Goal: Find specific page/section: Find specific page/section

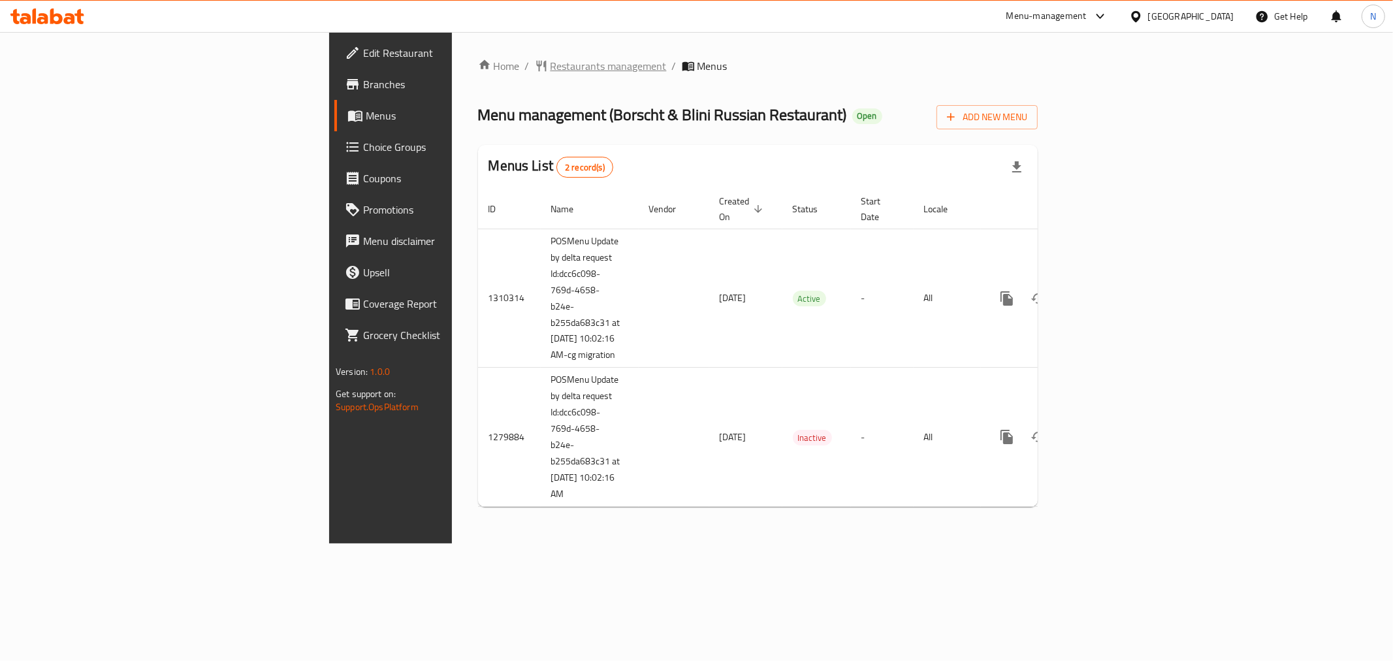
click at [550, 60] on span "Restaurants management" at bounding box center [608, 66] width 116 height 16
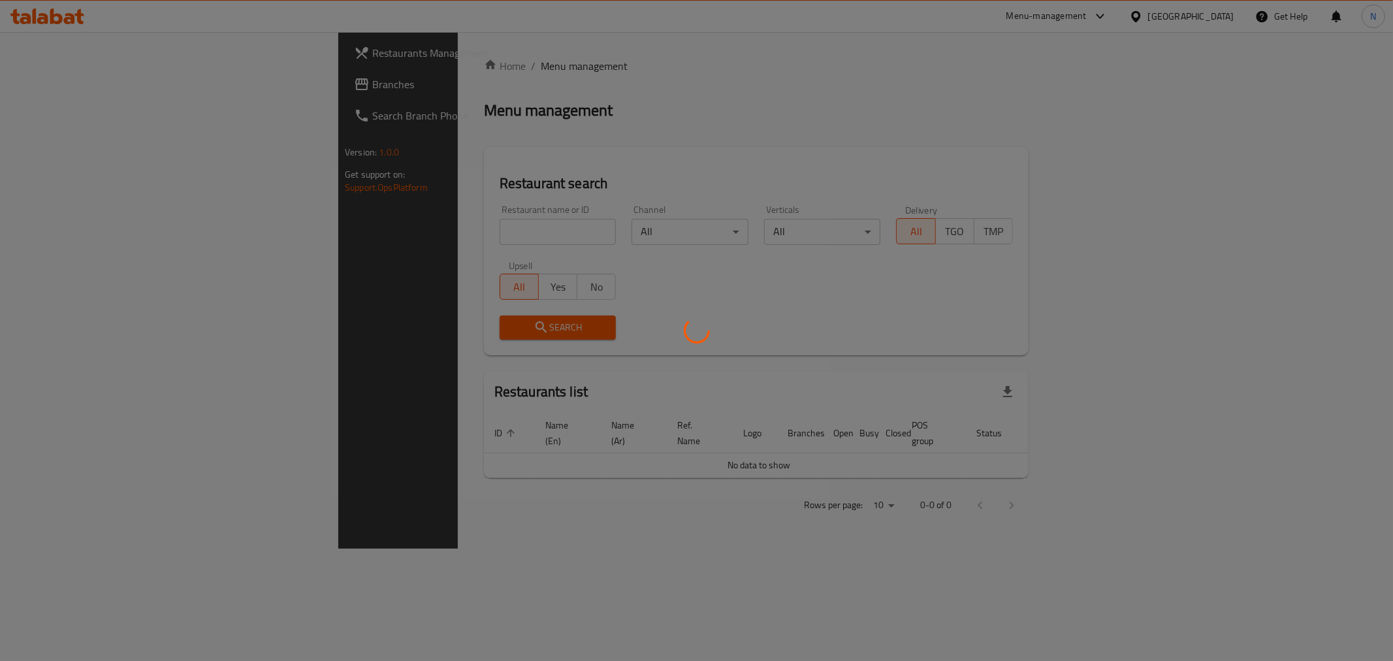
click at [97, 84] on div at bounding box center [696, 330] width 1393 height 661
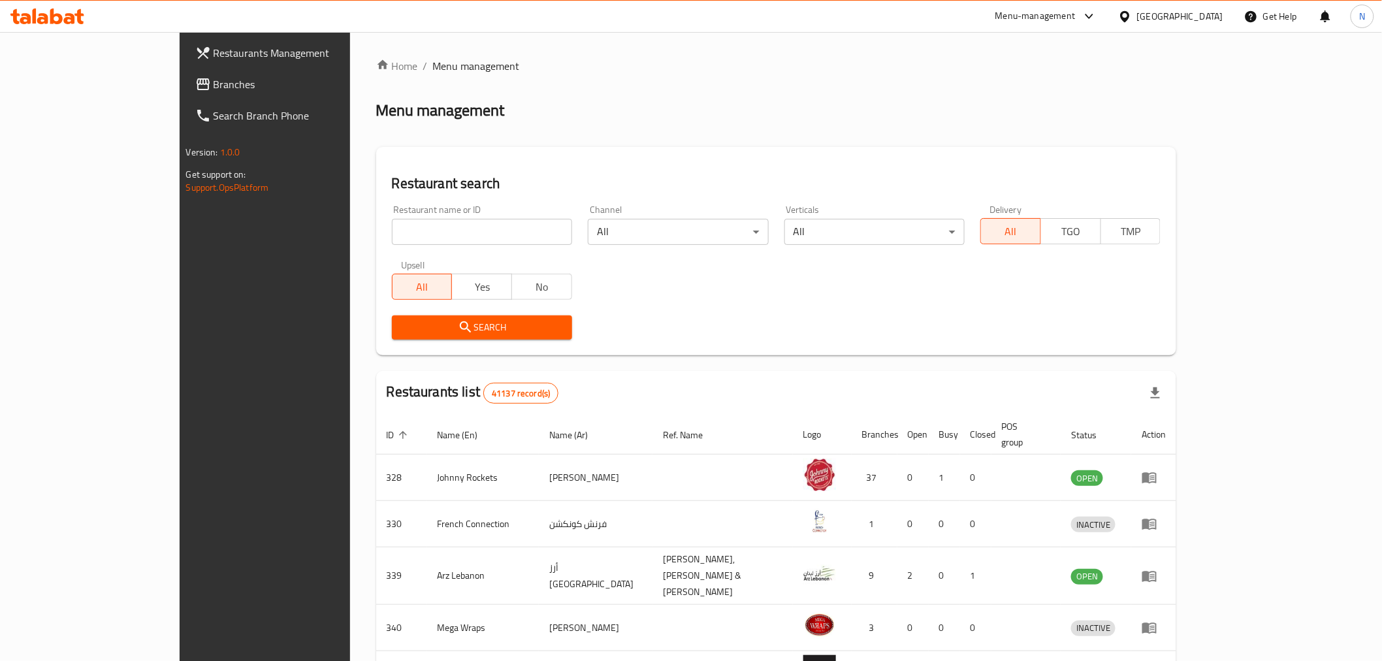
click at [214, 84] on span "Branches" at bounding box center [307, 84] width 186 height 16
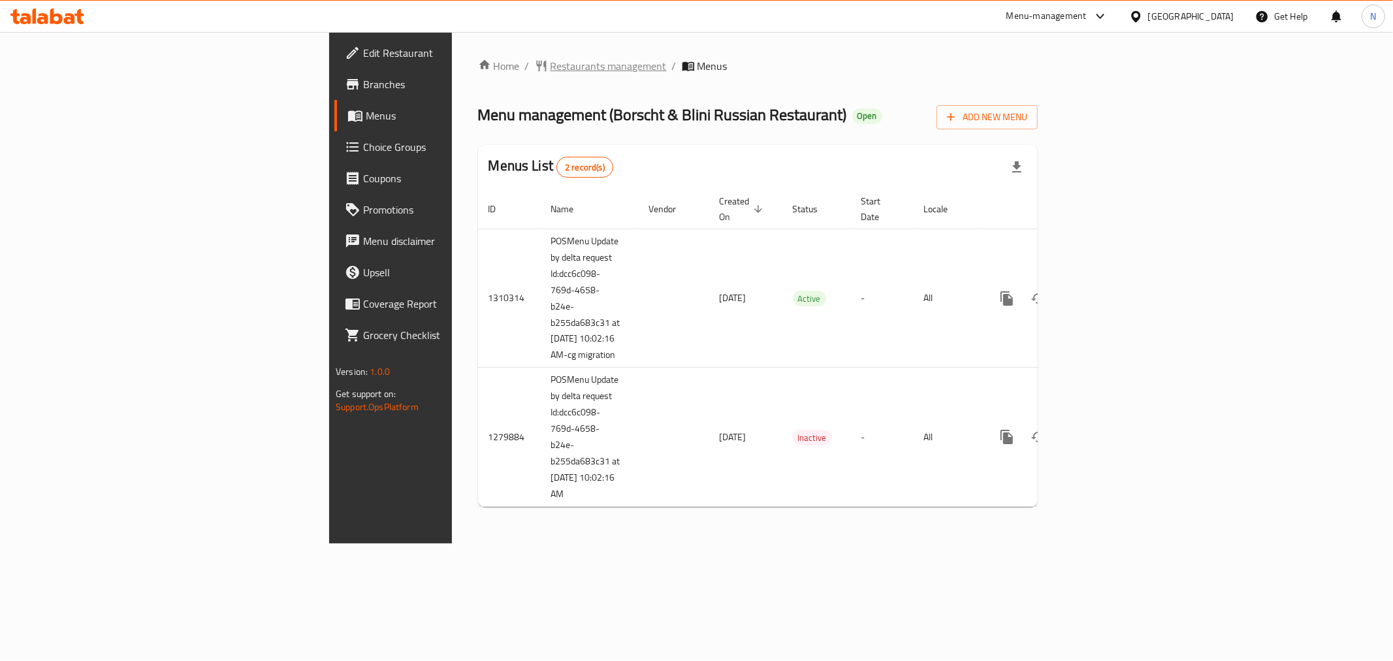
click at [550, 68] on span "Restaurants management" at bounding box center [608, 66] width 116 height 16
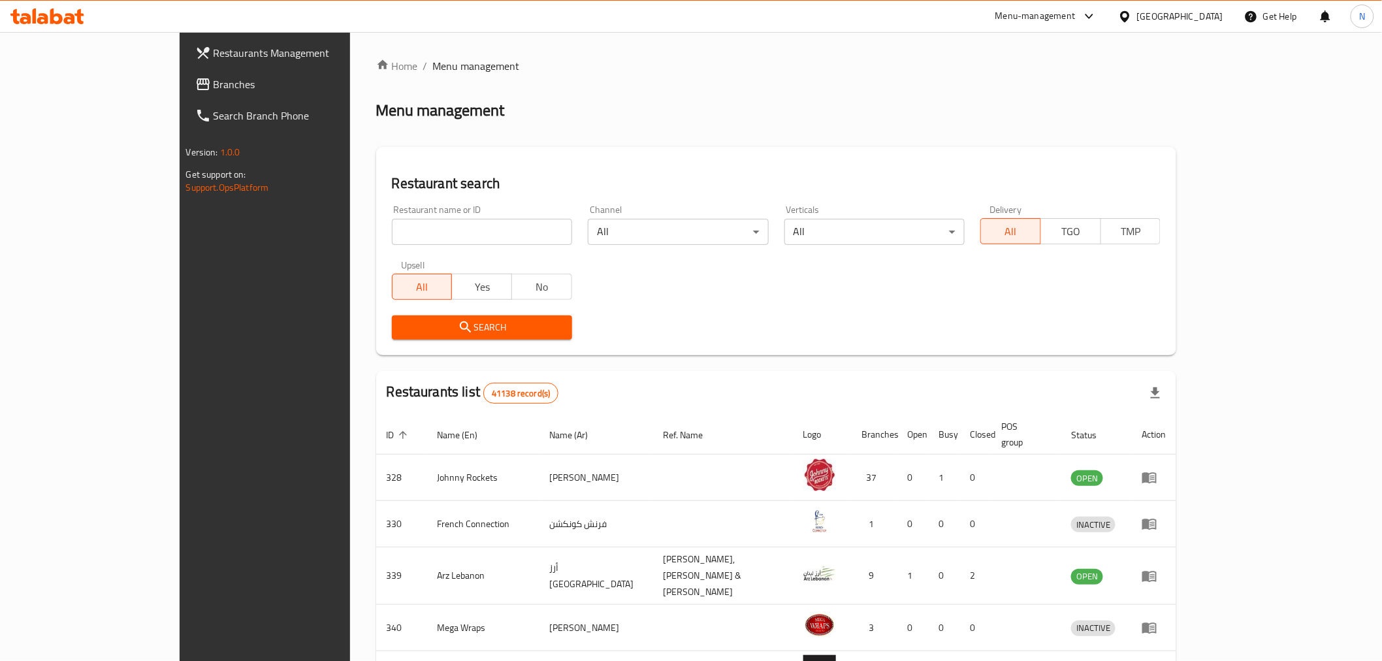
click at [392, 218] on div "Restaurant name or ID Restaurant name or ID" at bounding box center [482, 225] width 180 height 40
click at [392, 226] on input "search" at bounding box center [482, 232] width 180 height 26
paste input "673266"
type input "673266"
click at [402, 335] on span "Search" at bounding box center [481, 327] width 159 height 16
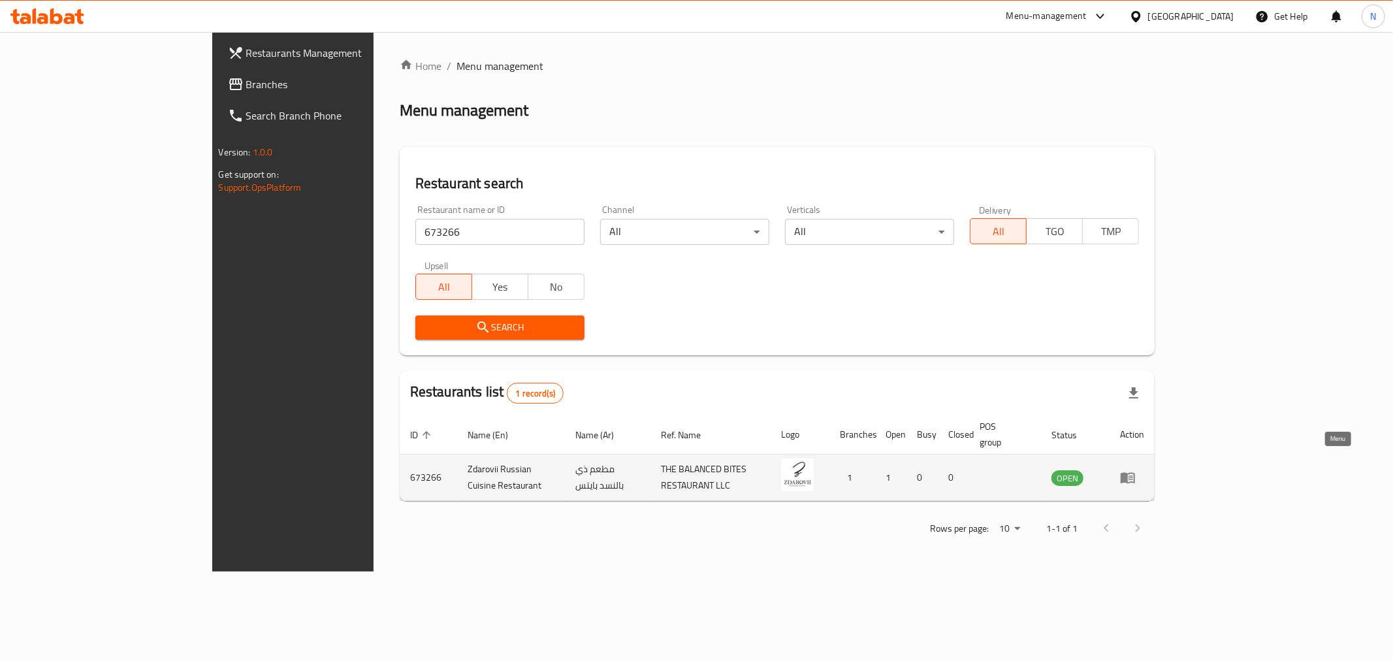
click at [1135, 473] on icon "enhanced table" at bounding box center [1127, 478] width 14 height 11
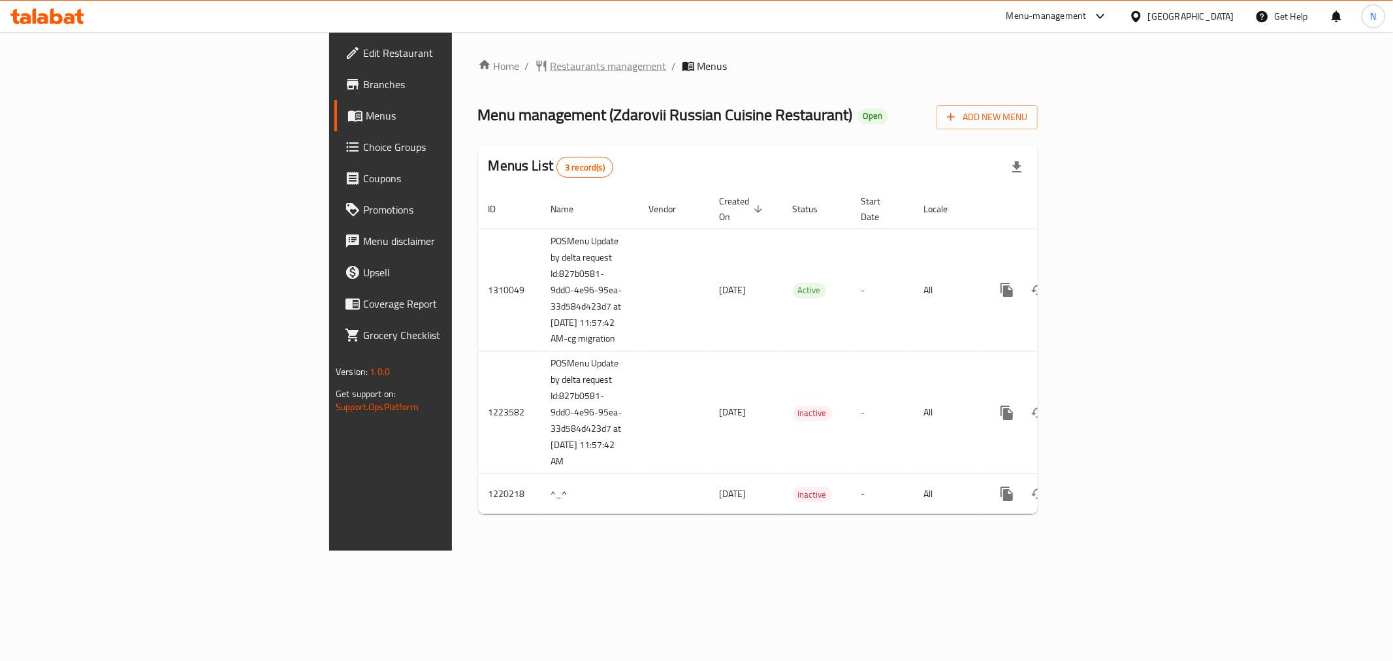
click at [550, 66] on span "Restaurants management" at bounding box center [608, 66] width 116 height 16
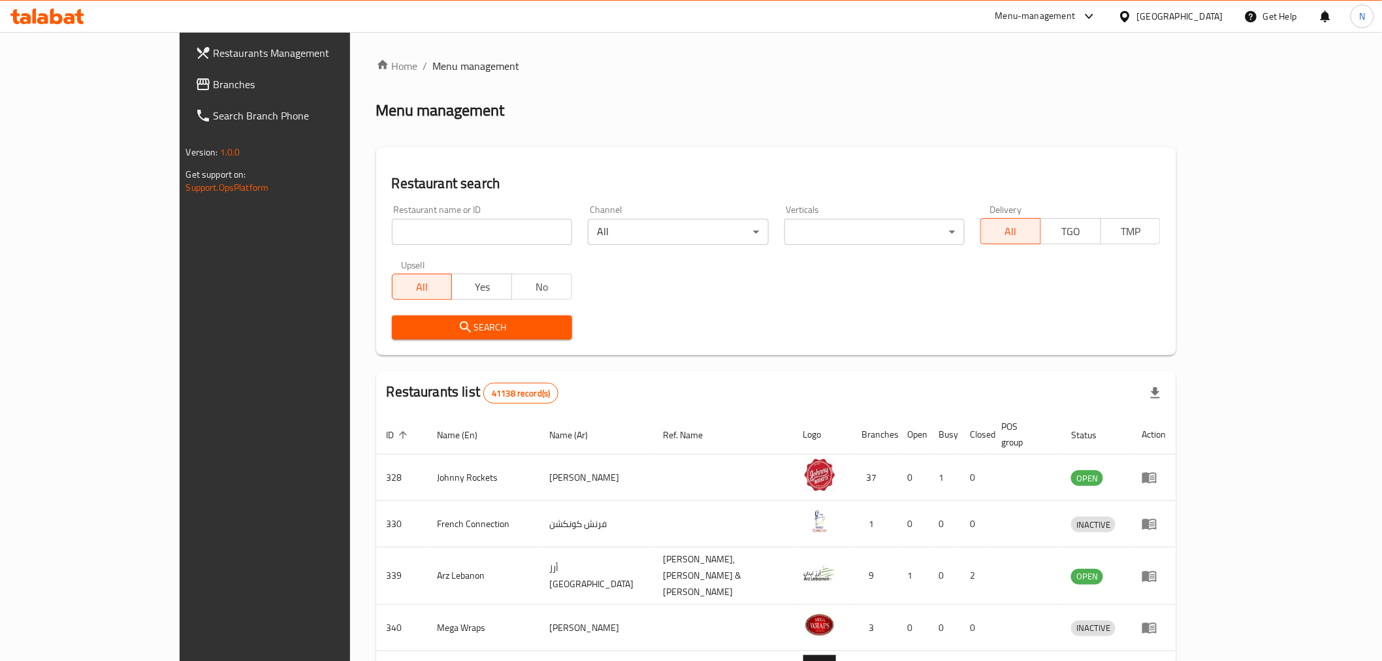
click at [392, 212] on div "Restaurant name or ID Restaurant name or ID" at bounding box center [482, 225] width 180 height 40
click at [392, 229] on input "search" at bounding box center [482, 232] width 180 height 26
paste input "681828"
type input "681828"
click at [392, 337] on button "Search" at bounding box center [482, 327] width 180 height 24
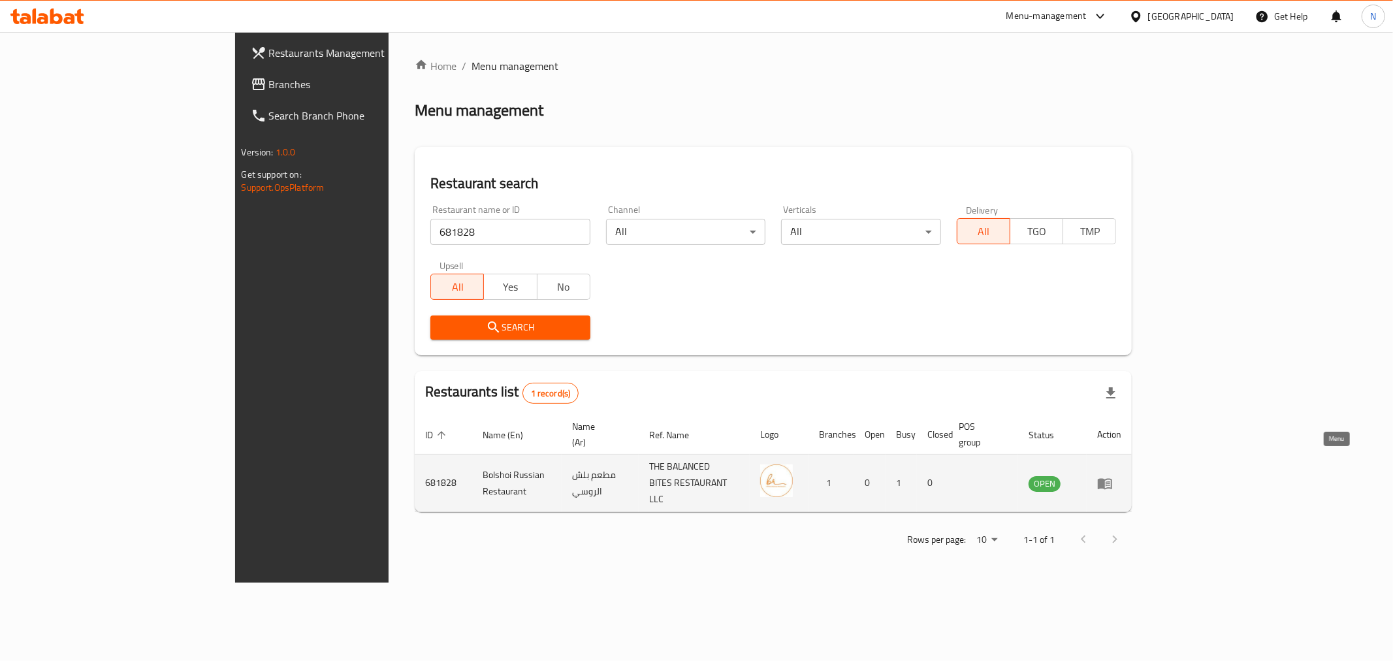
click at [1113, 475] on icon "enhanced table" at bounding box center [1105, 483] width 16 height 16
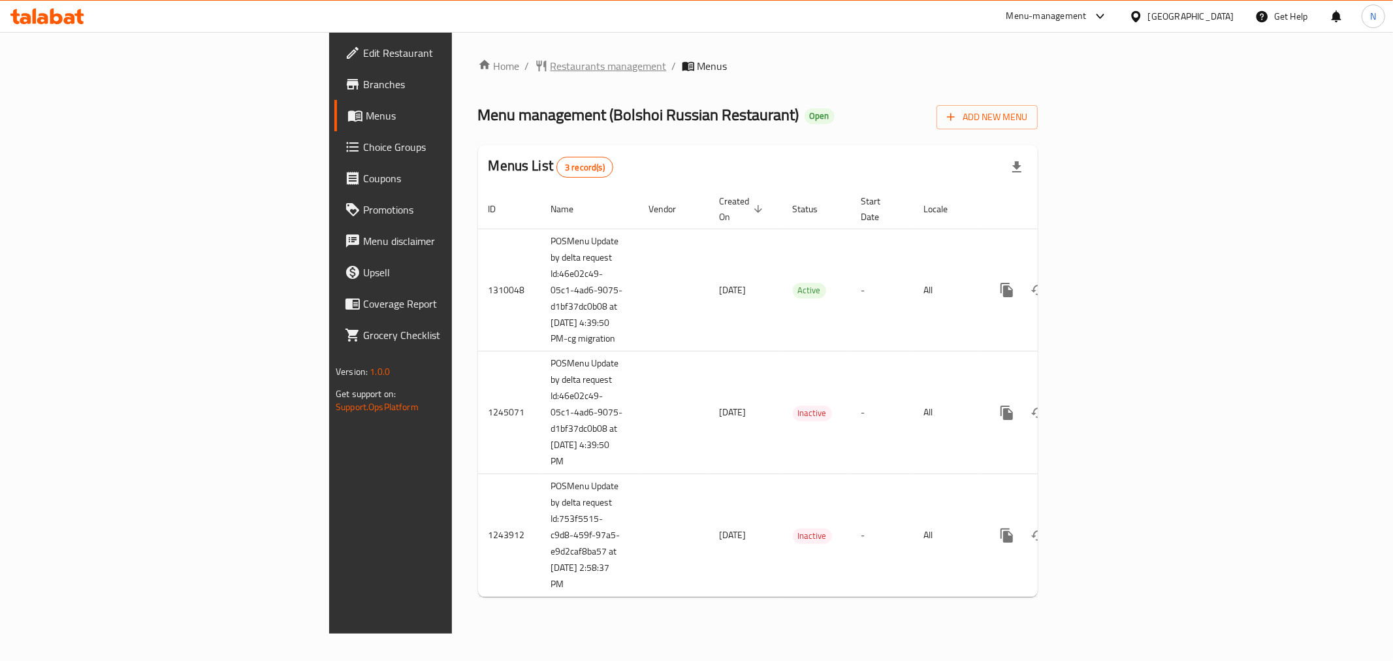
click at [550, 59] on span "Restaurants management" at bounding box center [608, 66] width 116 height 16
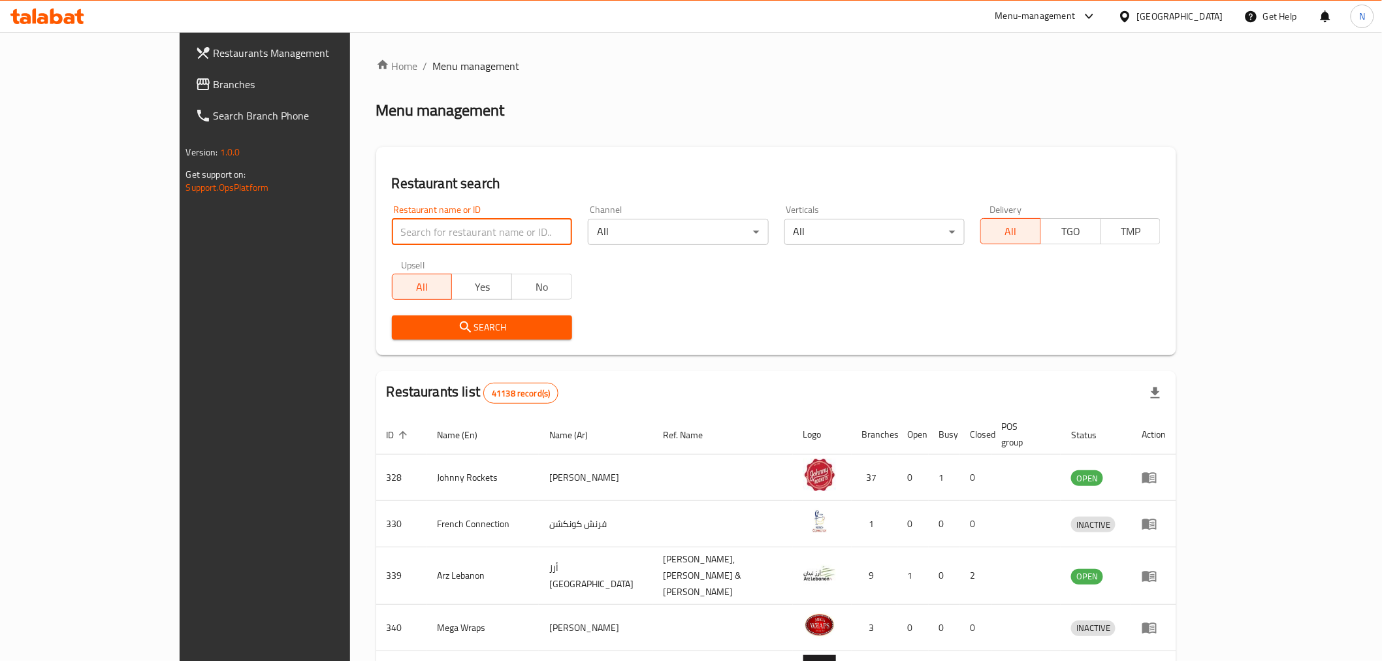
click at [392, 236] on input "search" at bounding box center [482, 232] width 180 height 26
paste input "693257"
type input "693257"
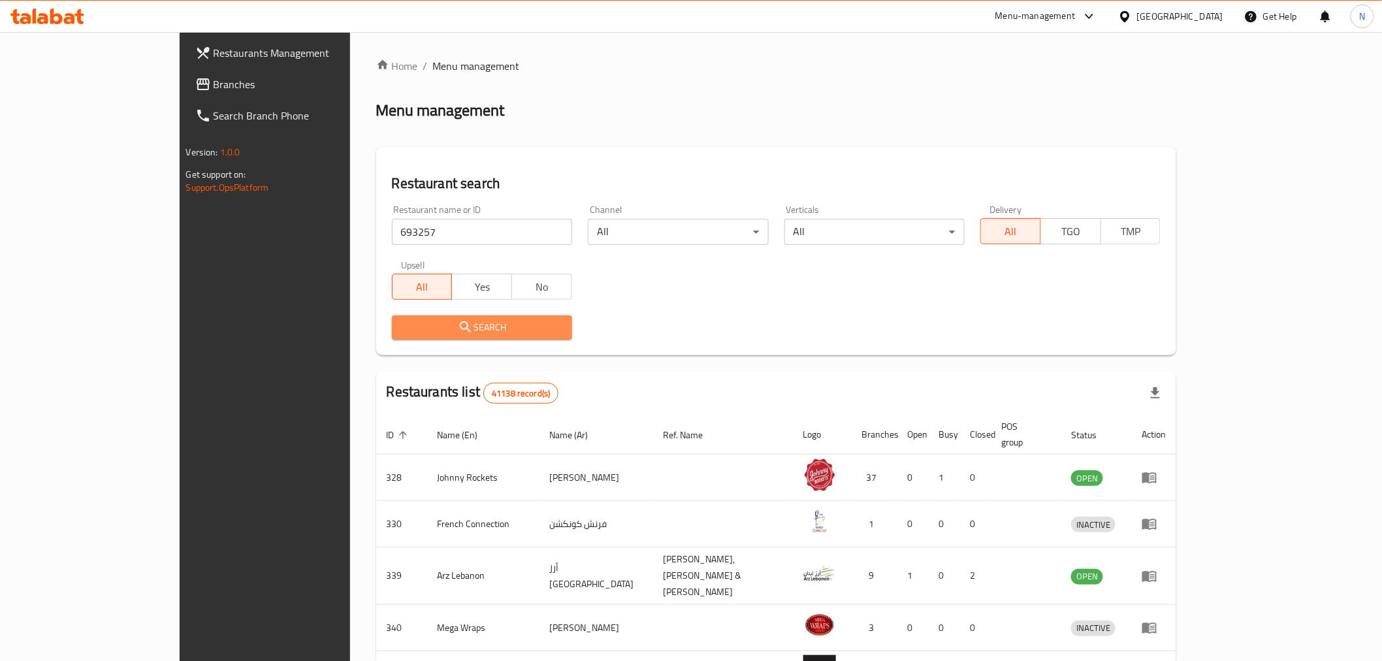
click at [402, 330] on span "Search" at bounding box center [481, 327] width 159 height 16
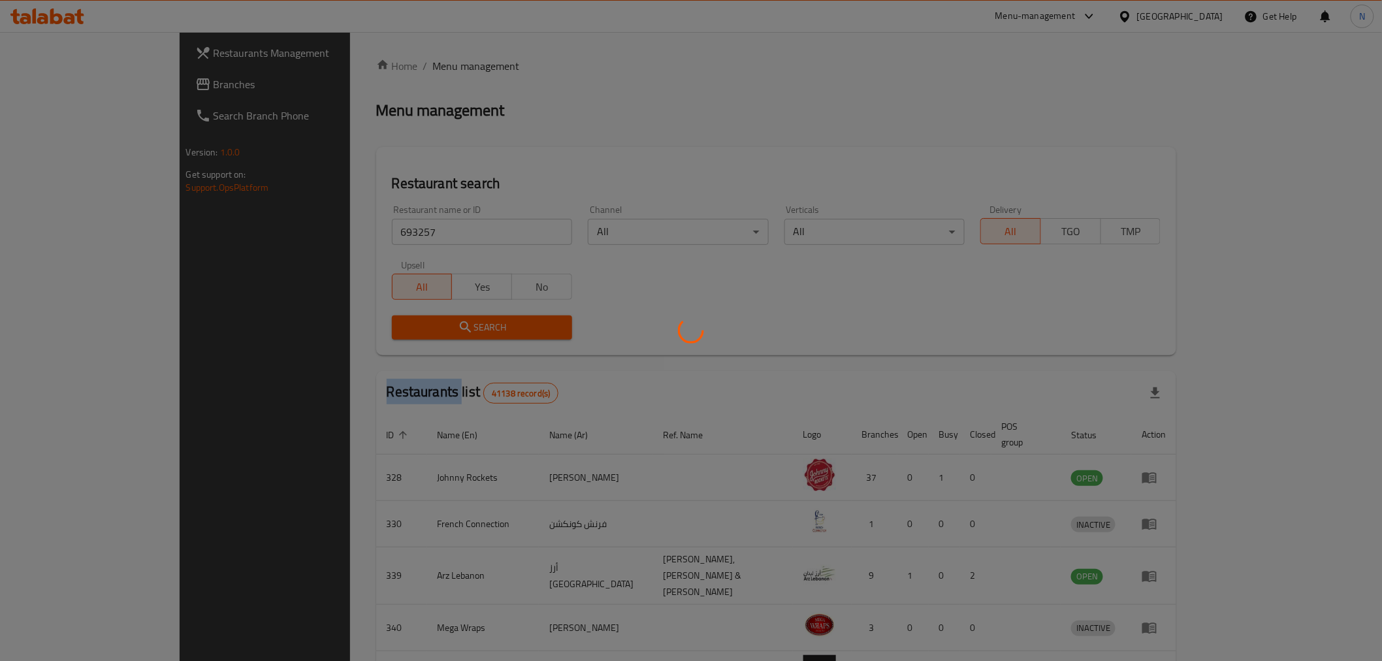
click at [343, 330] on div at bounding box center [691, 330] width 1382 height 661
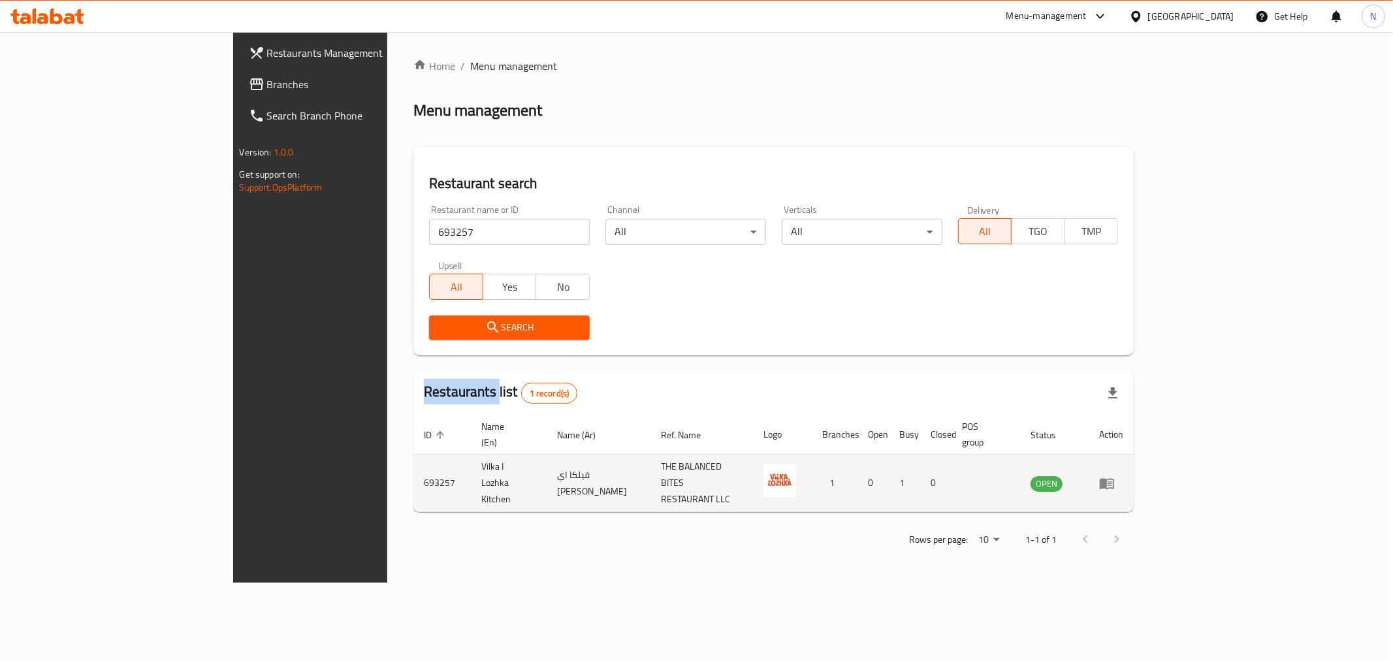
click at [1114, 478] on icon "enhanced table" at bounding box center [1107, 483] width 14 height 11
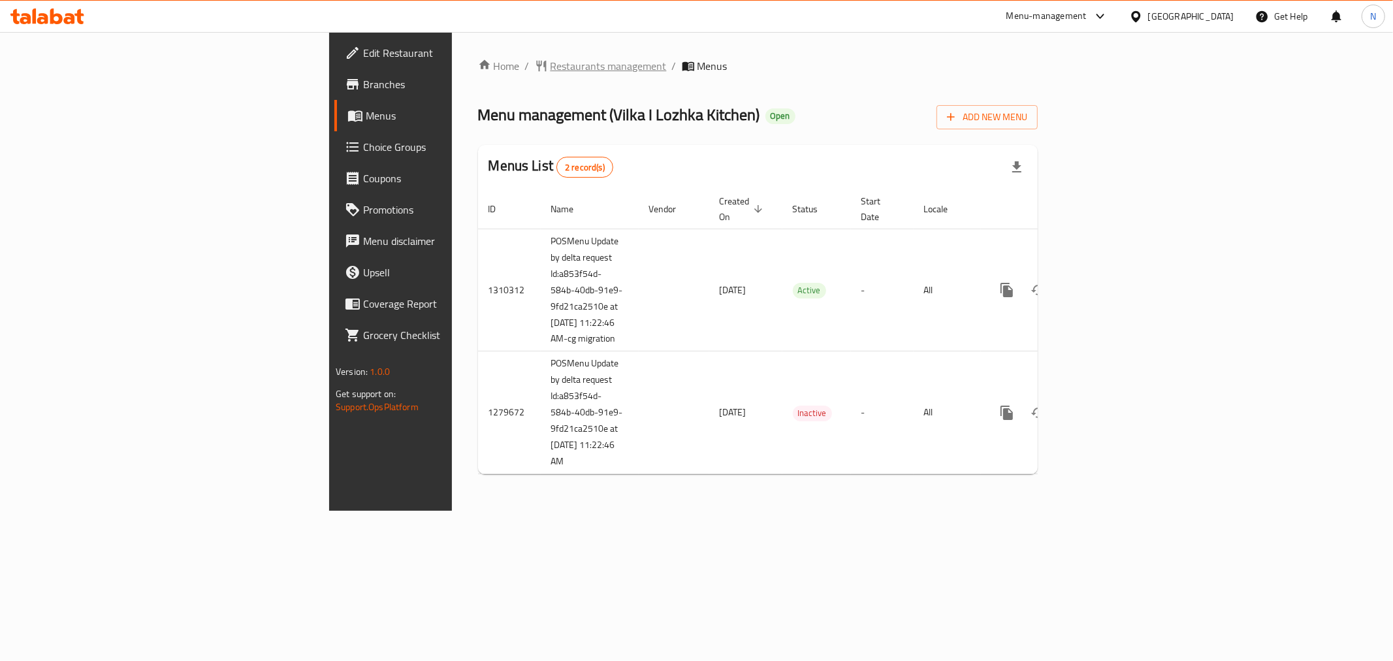
click at [550, 63] on span "Restaurants management" at bounding box center [608, 66] width 116 height 16
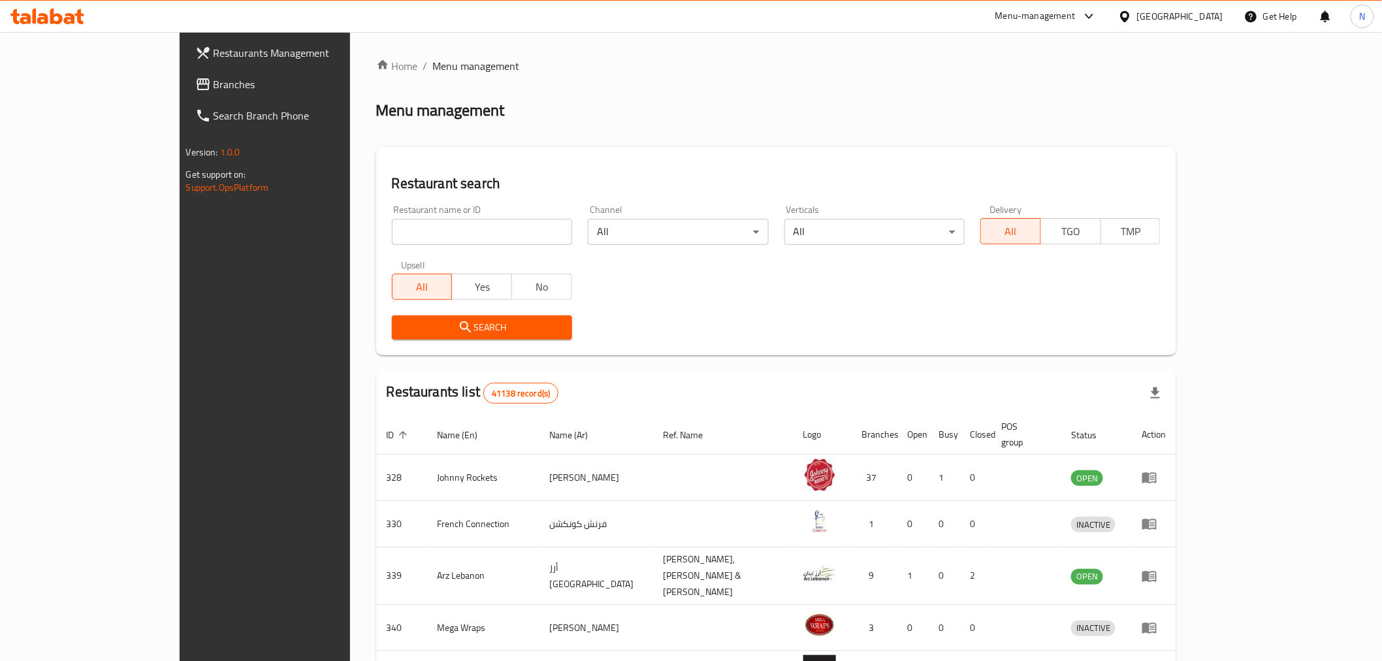
click at [401, 244] on input "search" at bounding box center [482, 232] width 180 height 26
paste input "696602"
type input "696602"
click at [402, 331] on span "Search" at bounding box center [481, 327] width 159 height 16
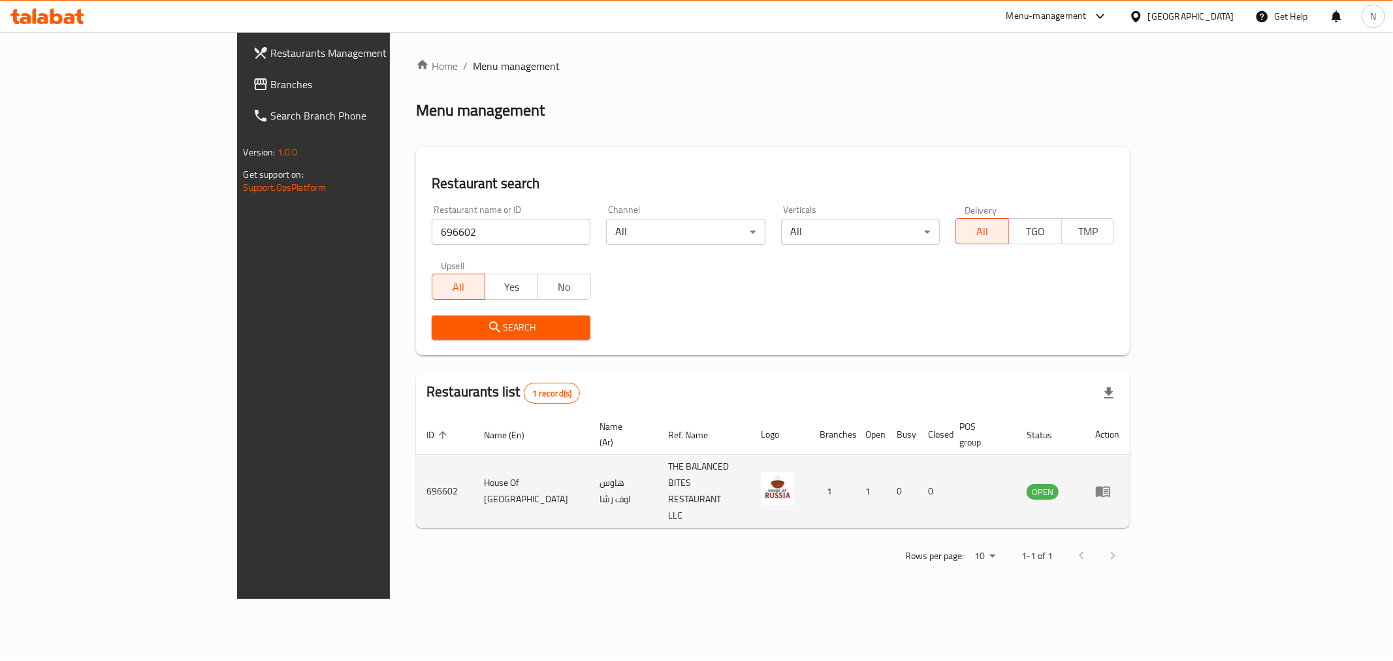
click at [1130, 467] on td "enhanced table" at bounding box center [1107, 491] width 45 height 74
click at [1110, 486] on icon "enhanced table" at bounding box center [1103, 491] width 14 height 11
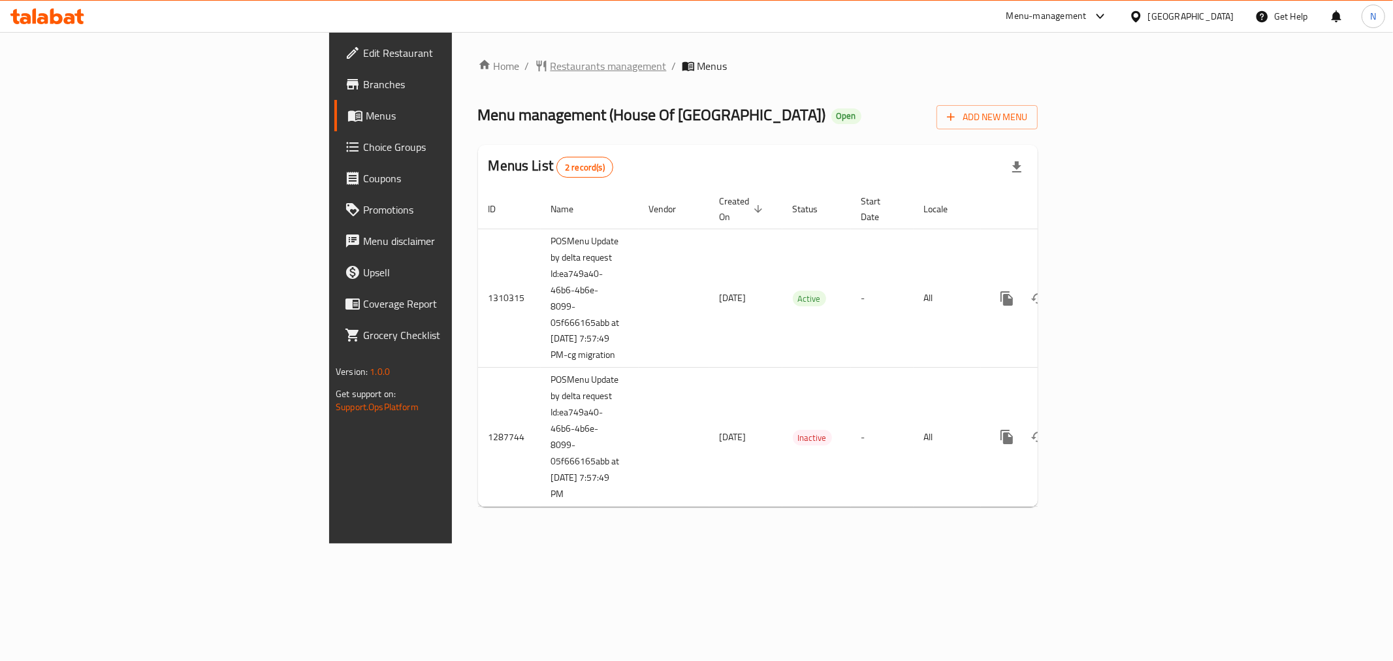
click at [550, 68] on span "Restaurants management" at bounding box center [608, 66] width 116 height 16
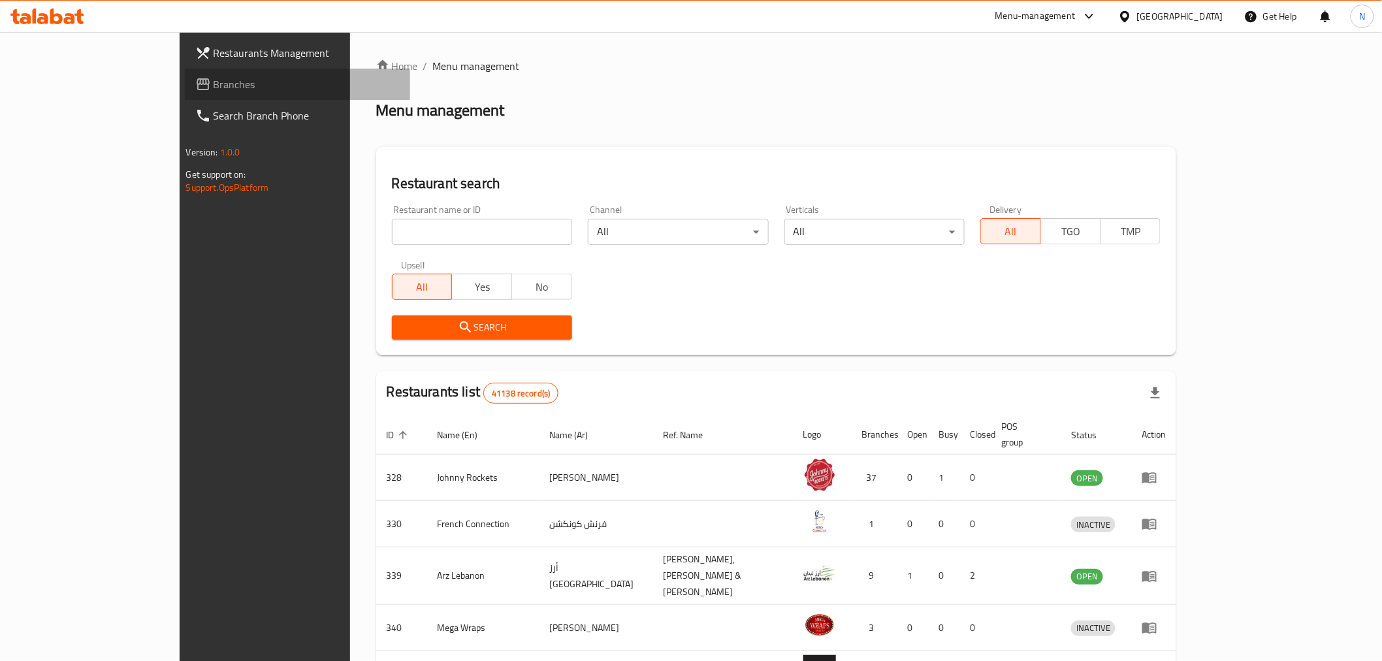
click at [214, 87] on span "Branches" at bounding box center [307, 84] width 186 height 16
